Goal: Task Accomplishment & Management: Manage account settings

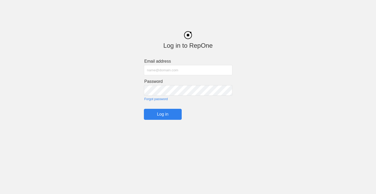
click at [153, 70] on input "text" at bounding box center [188, 70] width 89 height 10
type input "[PERSON_NAME][EMAIL_ADDRESS][DOMAIN_NAME]"
click at [159, 120] on input "Log in" at bounding box center [163, 114] width 38 height 11
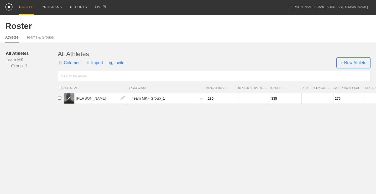
click at [68, 100] on img at bounding box center [69, 99] width 4 height 4
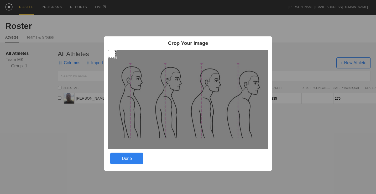
click at [30, 113] on div "Crop Your Image Done" at bounding box center [188, 97] width 376 height 194
click at [30, 108] on html "ROSTER PROGRAMS REPORTS LIVE [EMAIL_ADDRESS][DOMAIN_NAME] ▼ Settings Logout Ros…" at bounding box center [188, 54] width 376 height 108
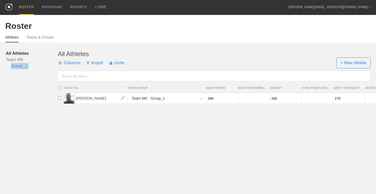
click at [30, 108] on html "ROSTER PROGRAMS REPORTS LIVE [EMAIL_ADDRESS][DOMAIN_NAME] ▼ Settings Logout Ros…" at bounding box center [188, 54] width 376 height 108
drag, startPoint x: 30, startPoint y: 113, endPoint x: 68, endPoint y: 137, distance: 45.4
click at [68, 108] on html "ROSTER PROGRAMS REPORTS LIVE [EMAIL_ADDRESS][DOMAIN_NAME] ▼ Settings Logout Ros…" at bounding box center [188, 54] width 376 height 108
click at [68, 97] on div at bounding box center [69, 98] width 11 height 11
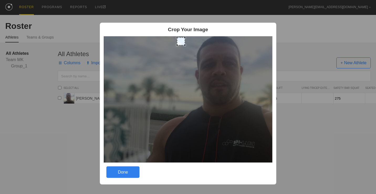
drag, startPoint x: 108, startPoint y: 39, endPoint x: 181, endPoint y: 40, distance: 73.3
click at [181, 40] on div at bounding box center [181, 42] width 8 height 8
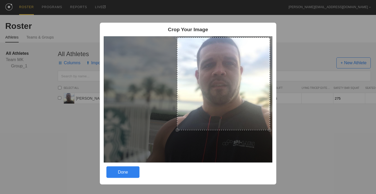
drag, startPoint x: 185, startPoint y: 46, endPoint x: 270, endPoint y: 208, distance: 182.6
click at [270, 108] on html "ROSTER PROGRAMS REPORTS LIVE [EMAIL_ADDRESS][DOMAIN_NAME] ▼ Settings Logout Ros…" at bounding box center [188, 54] width 376 height 108
click at [130, 170] on div "Done" at bounding box center [122, 173] width 33 height 12
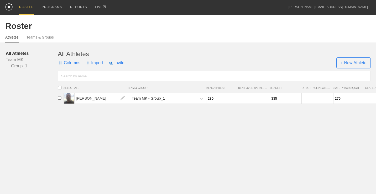
click at [125, 108] on html "ROSTER PROGRAMS REPORTS LIVE [EMAIL_ADDRESS][DOMAIN_NAME] ▼ Settings Logout Ros…" at bounding box center [188, 54] width 376 height 108
